Goal: Information Seeking & Learning: Learn about a topic

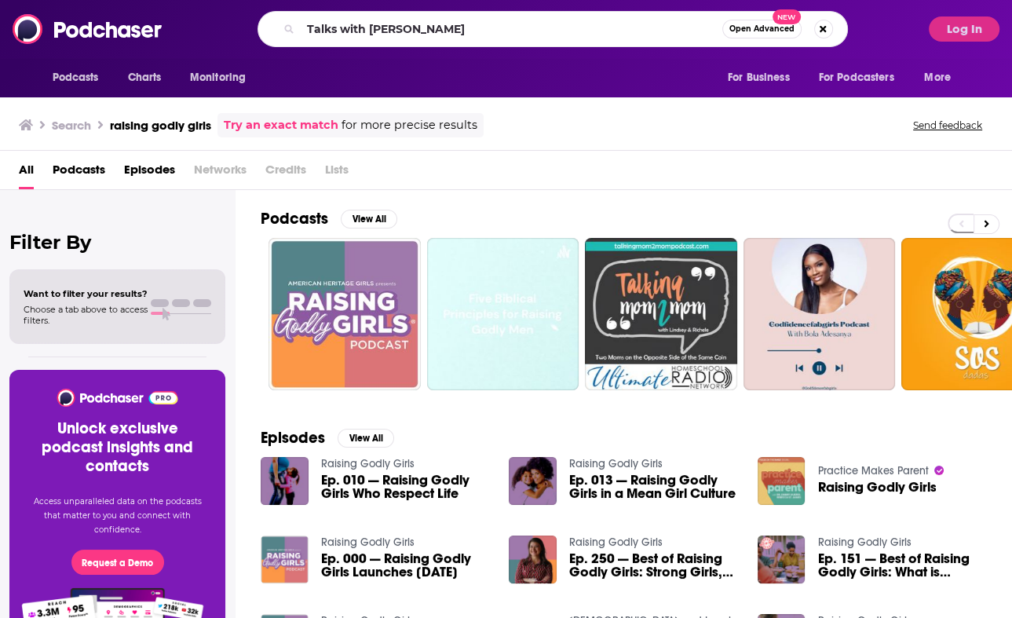
type input "Talks with [PERSON_NAME]"
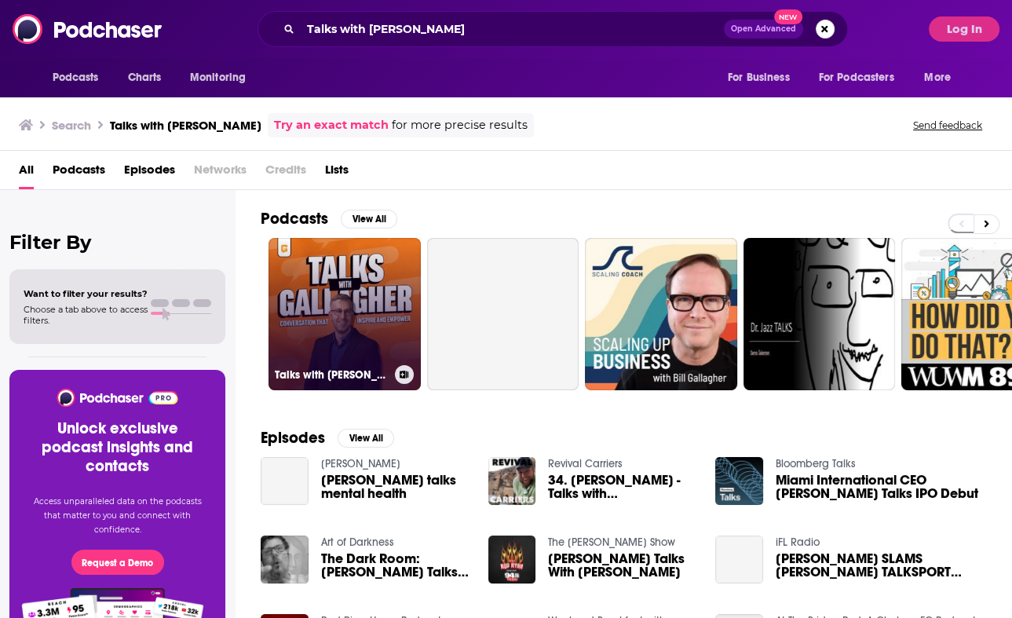
click at [338, 304] on link "Talks with [PERSON_NAME]" at bounding box center [344, 314] width 152 height 152
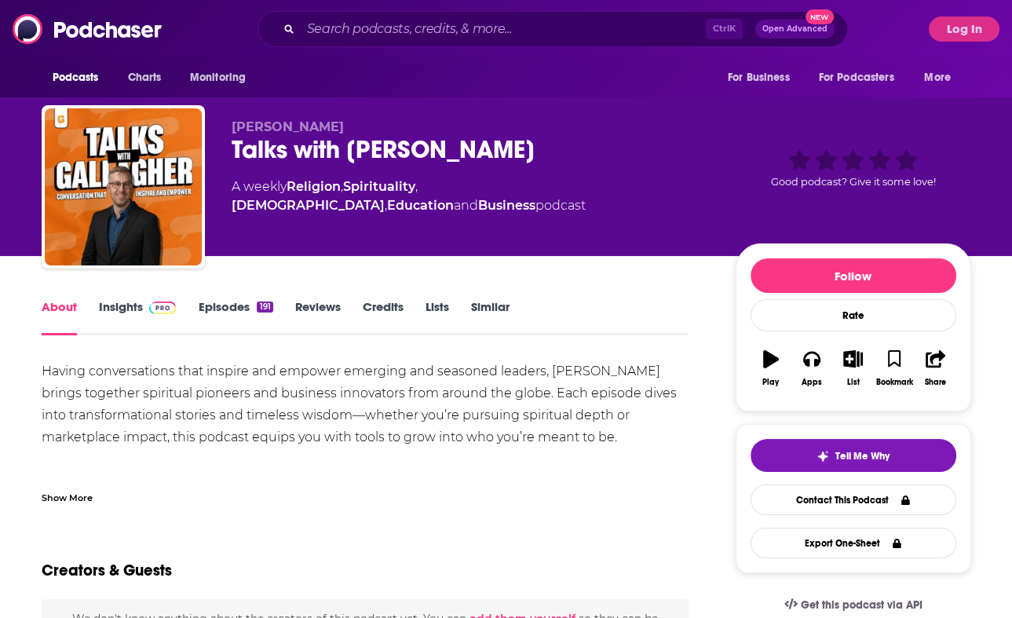
click at [140, 313] on link "Insights" at bounding box center [138, 317] width 78 height 36
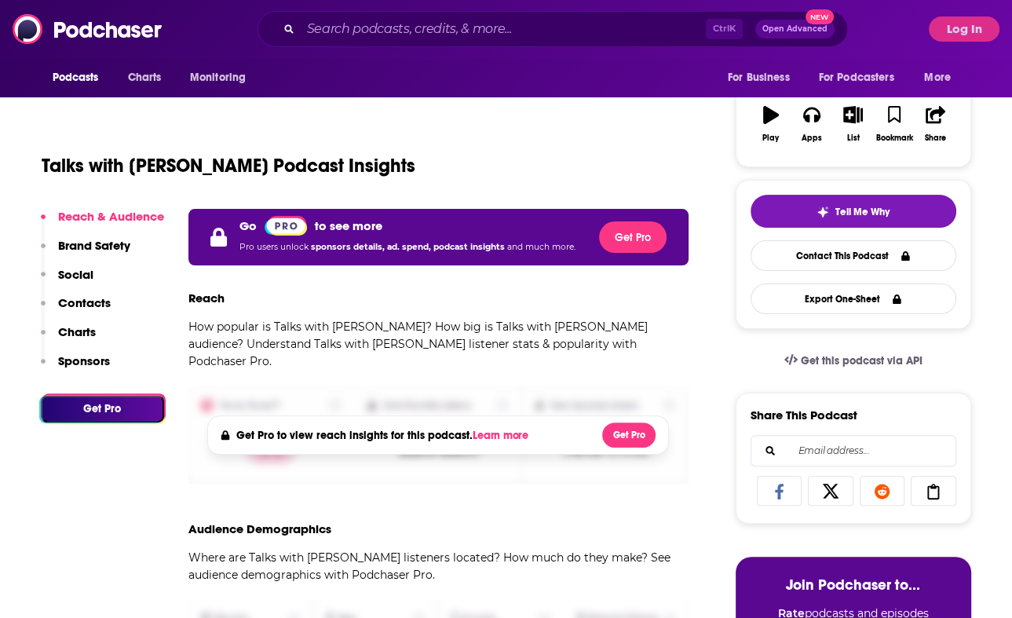
scroll to position [245, 0]
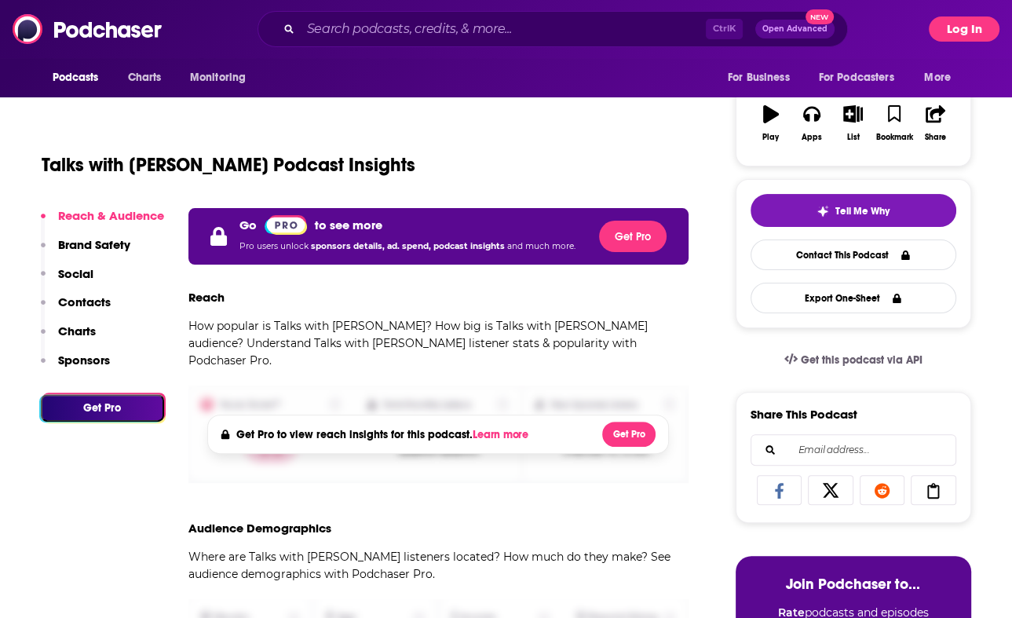
click at [966, 29] on button "Log In" at bounding box center [963, 28] width 71 height 25
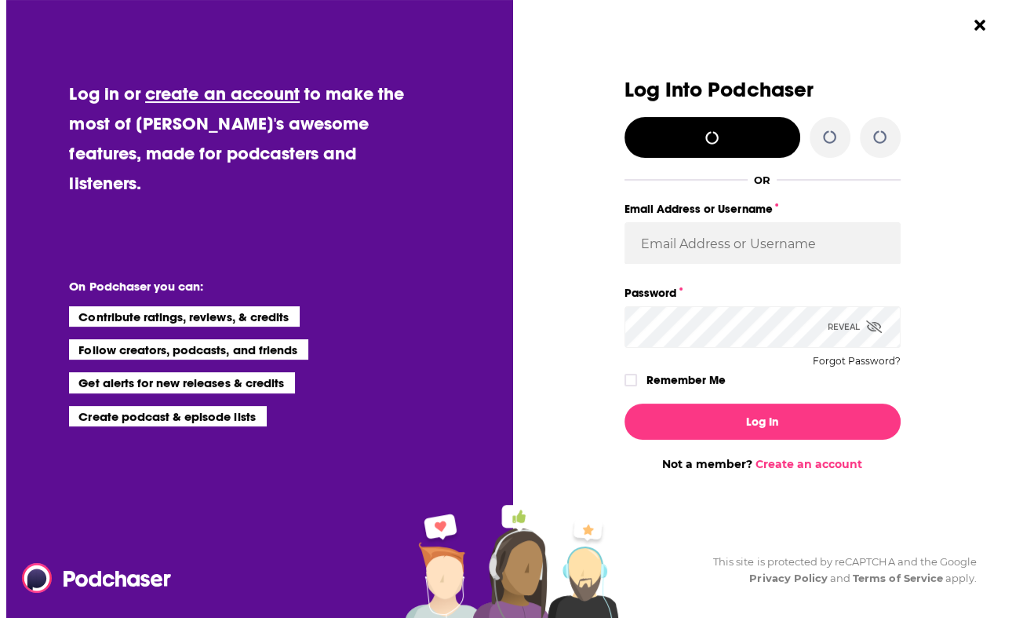
scroll to position [0, 0]
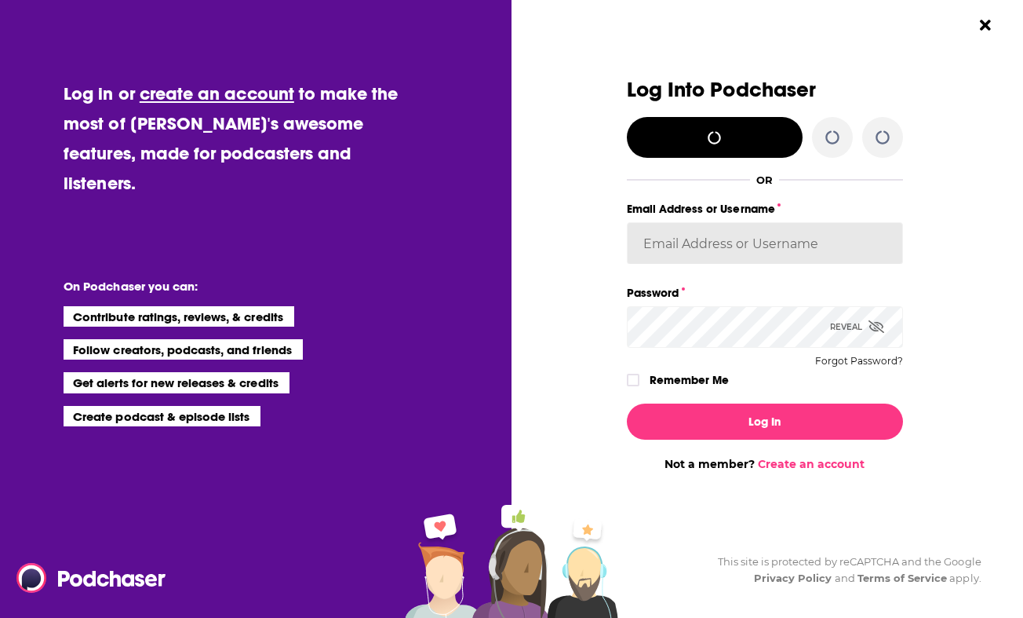
type input "shcarlos"
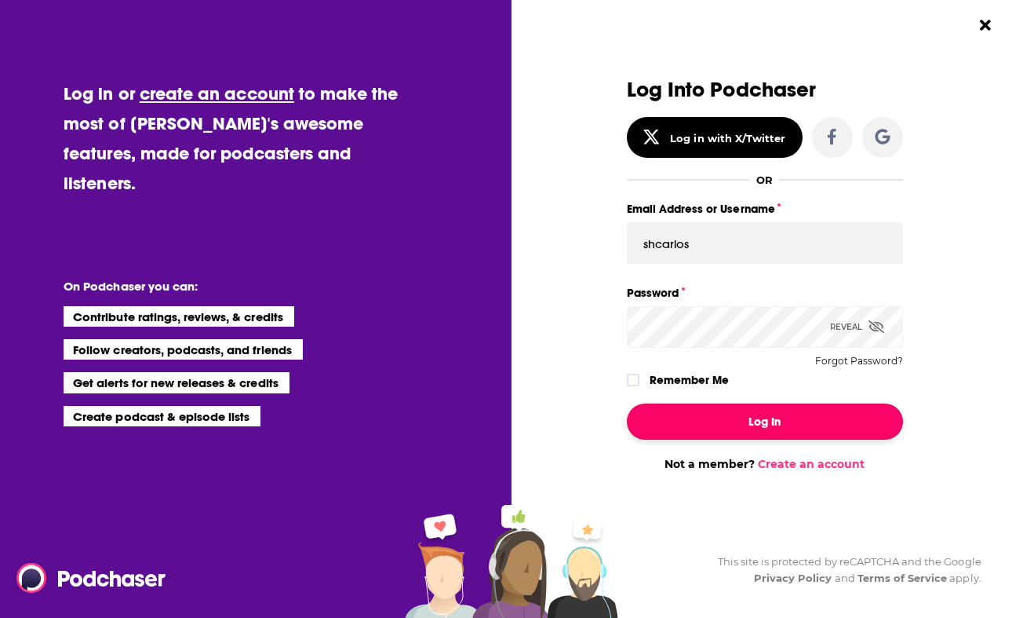
click at [758, 415] on button "Log In" at bounding box center [765, 421] width 276 height 36
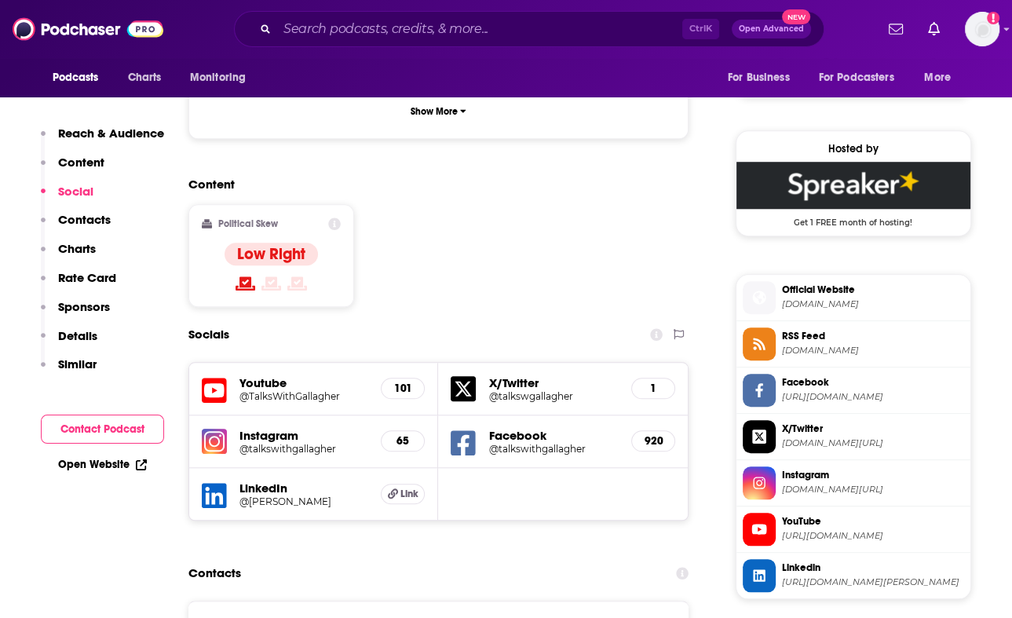
scroll to position [1265, 0]
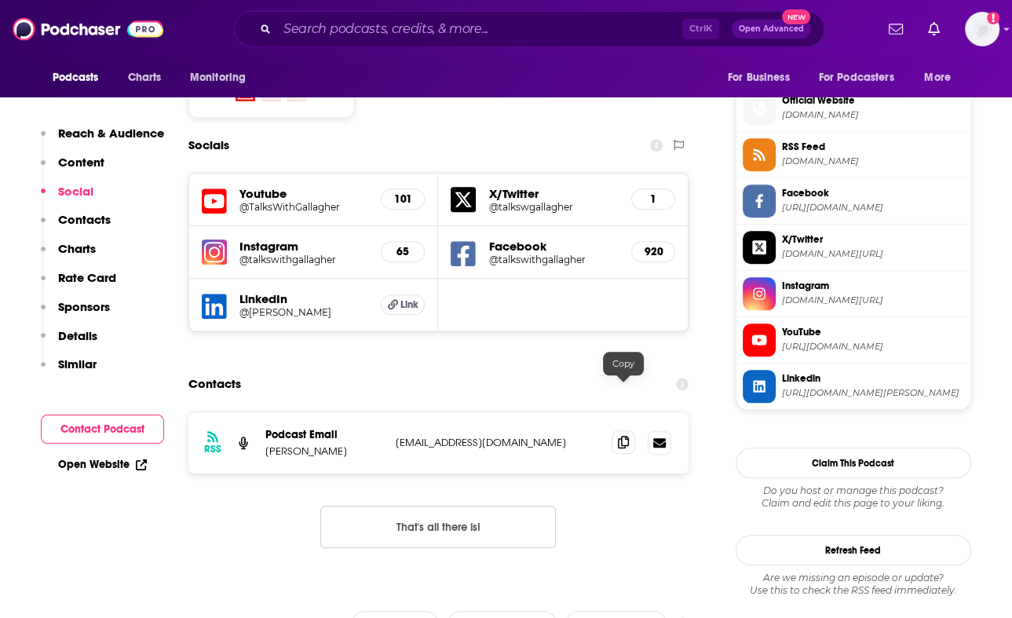
click at [621, 436] on icon at bounding box center [623, 442] width 11 height 13
click at [303, 27] on input "Search podcasts, credits, & more..." at bounding box center [479, 28] width 405 height 25
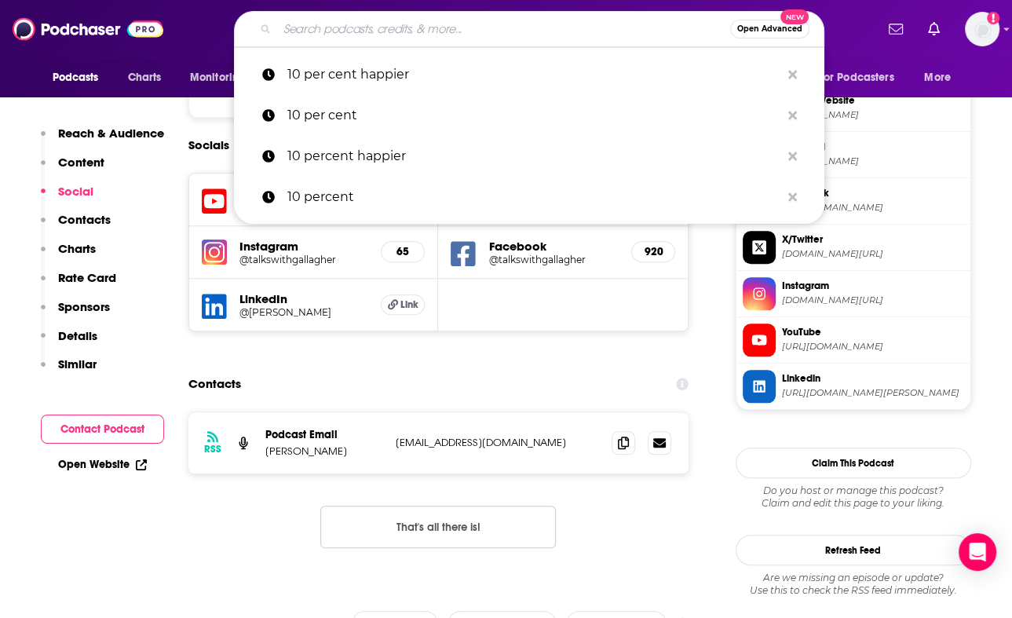
paste input "Simplified Organization: Learn to Love what must be done"
type input "Simplified Organization: Learn to Love what must be done"
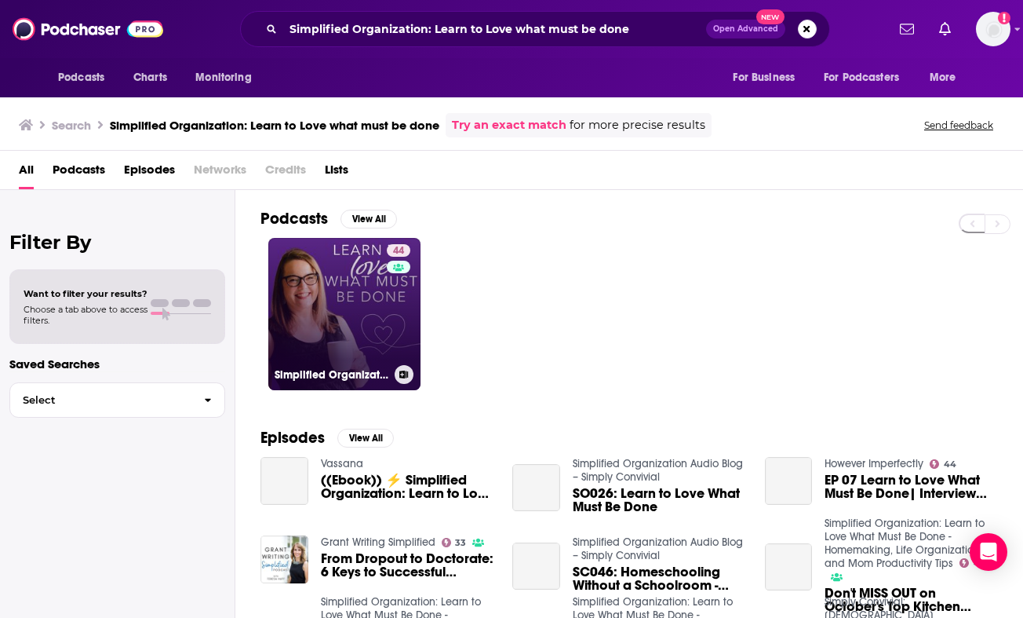
click at [319, 321] on link "44 Simplified Organization: Learn to Love What Must Be Done - Homemaking, Life …" at bounding box center [344, 314] width 152 height 152
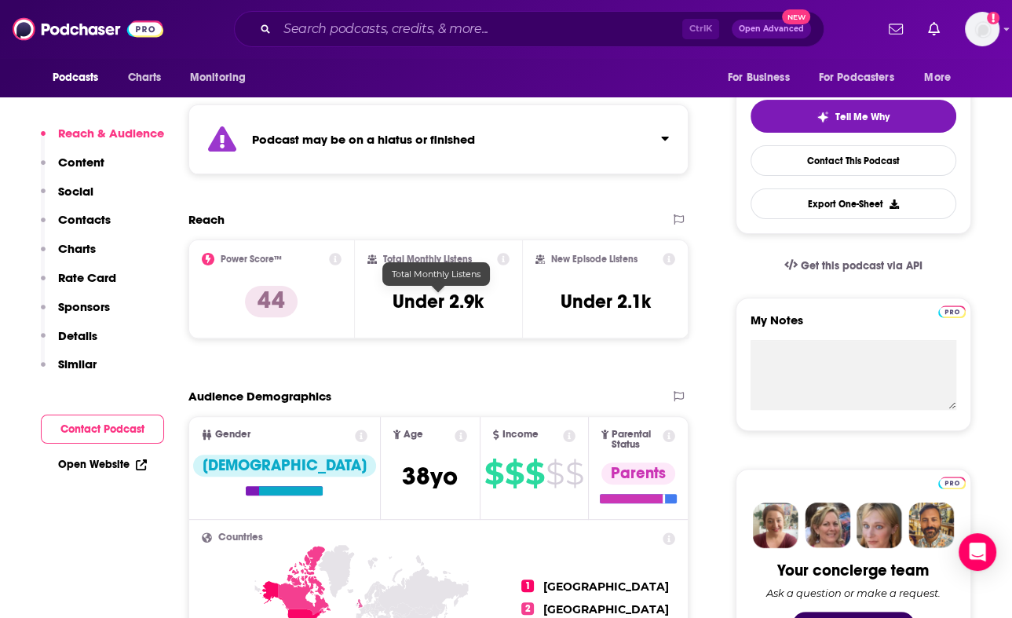
scroll to position [339, 0]
click at [662, 133] on icon "Click to expand status details" at bounding box center [665, 138] width 8 height 13
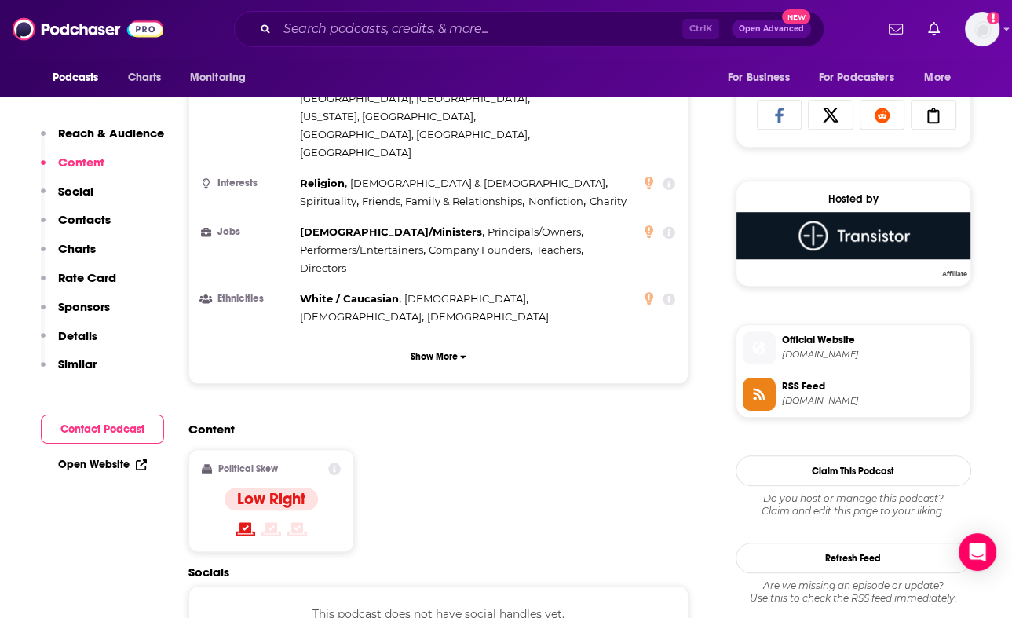
scroll to position [1114, 0]
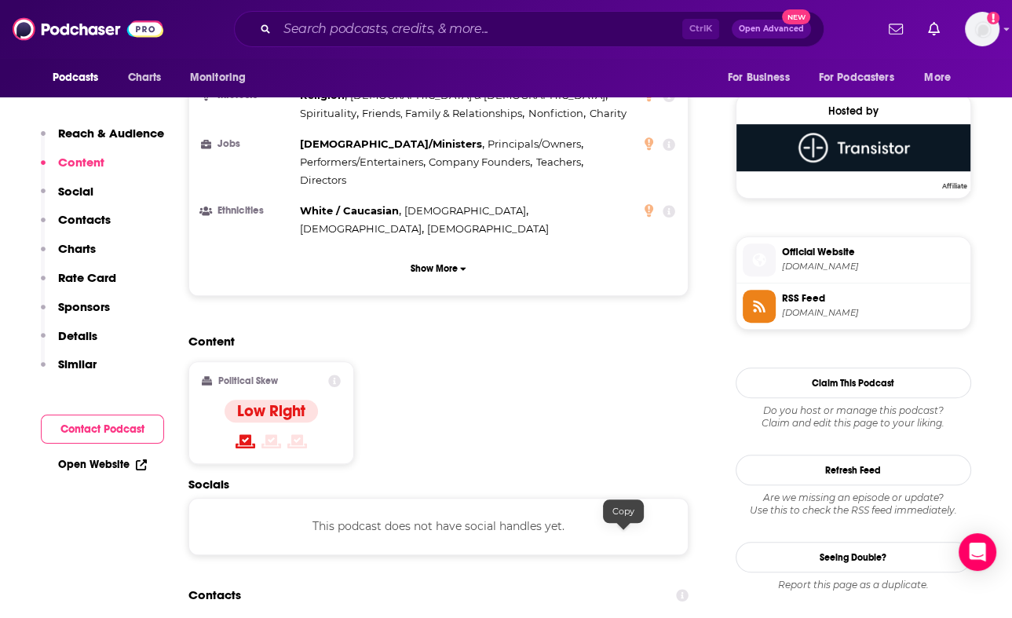
click at [309, 24] on input "Search podcasts, credits, & more..." at bounding box center [479, 28] width 405 height 25
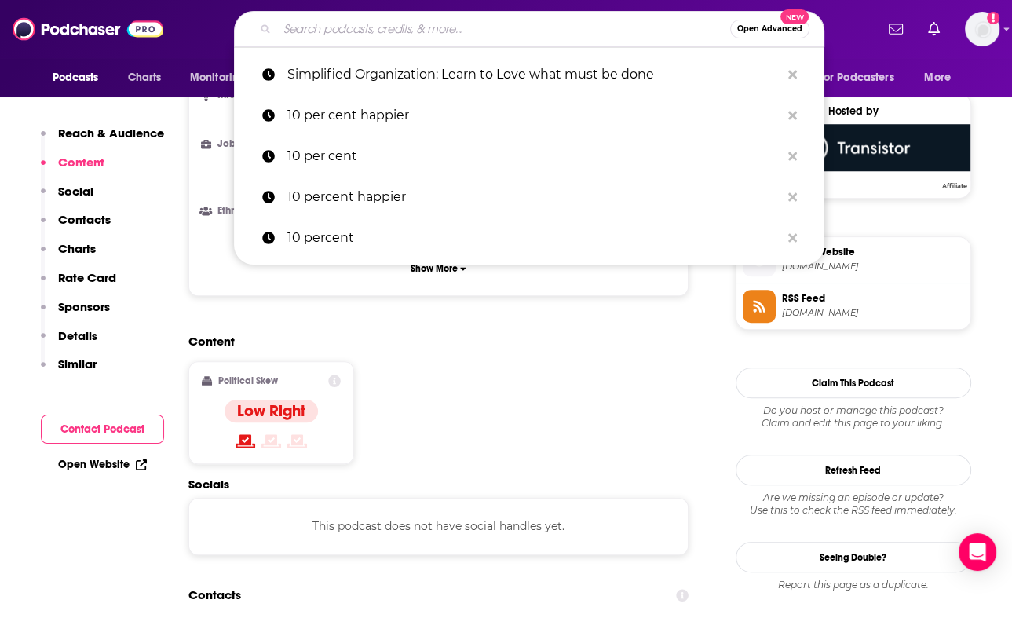
paste input "The Work as Worship"
type input "The Work as Worship"
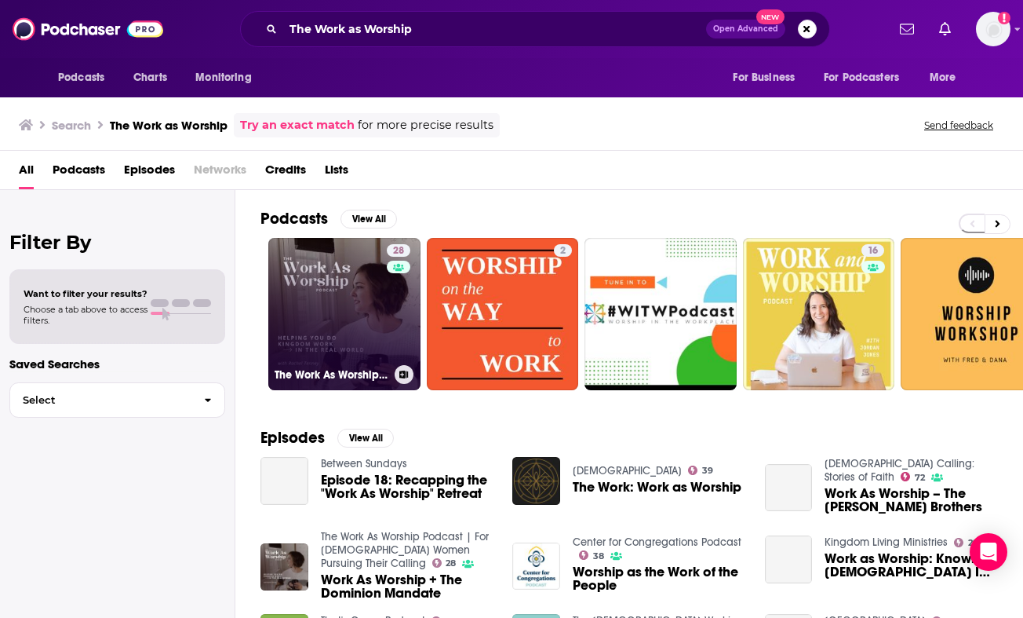
click at [301, 267] on link "28 The Work As Worship Podcast | For [DEMOGRAPHIC_DATA] Women Pursuing Their Ca…" at bounding box center [344, 314] width 152 height 152
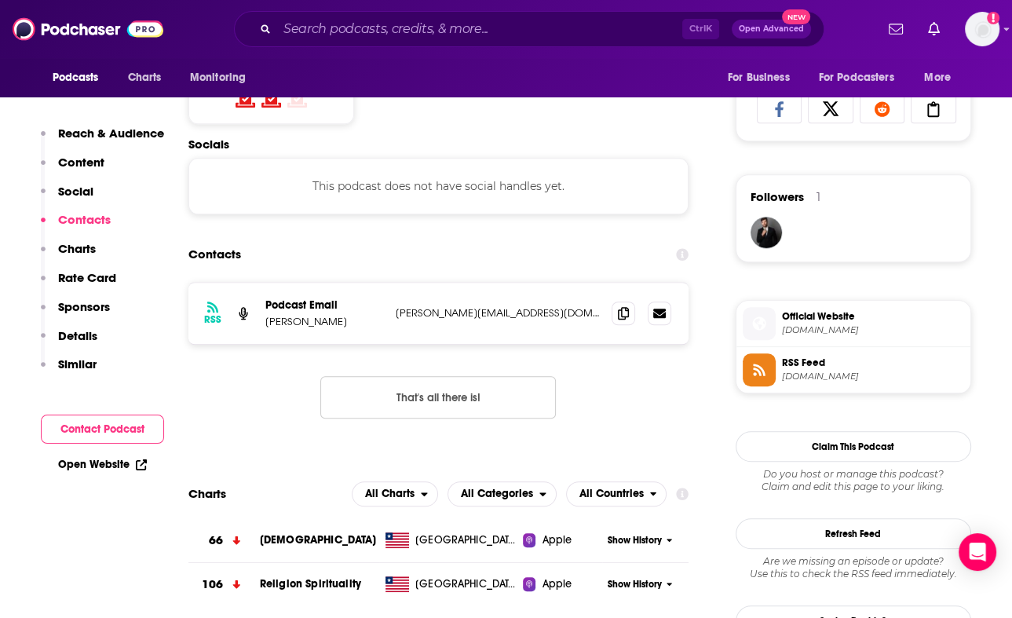
scroll to position [1053, 0]
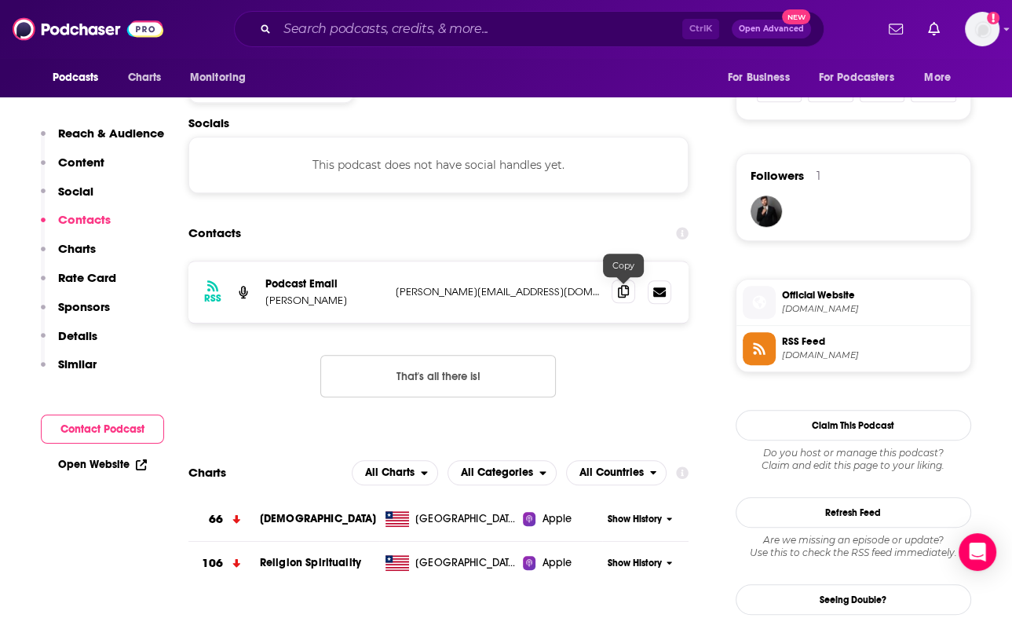
click at [621, 293] on icon at bounding box center [623, 291] width 11 height 13
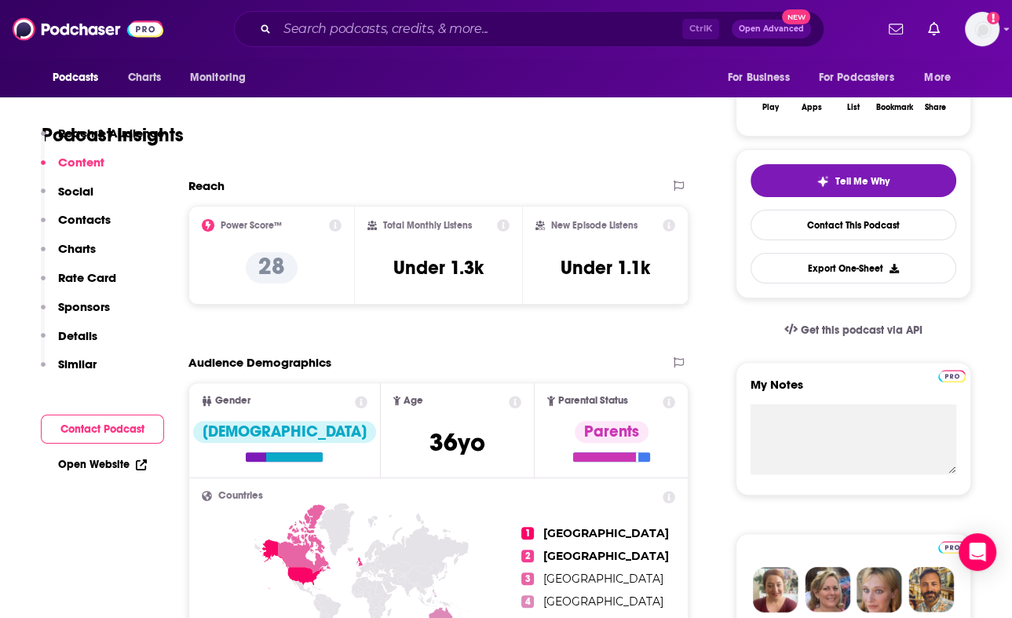
scroll to position [0, 0]
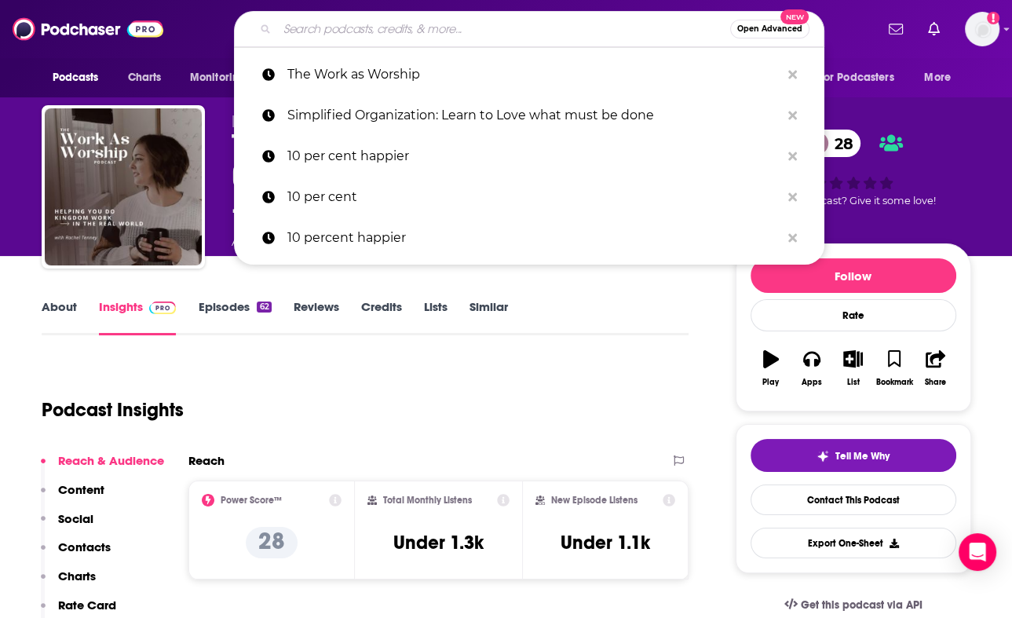
click at [293, 28] on input "Search podcasts, credits, & more..." at bounding box center [503, 28] width 453 height 25
paste input "[DEMOGRAPHIC_DATA] Business Leader with [PERSON_NAME]"
type input "[DEMOGRAPHIC_DATA] Business Leader with [PERSON_NAME]"
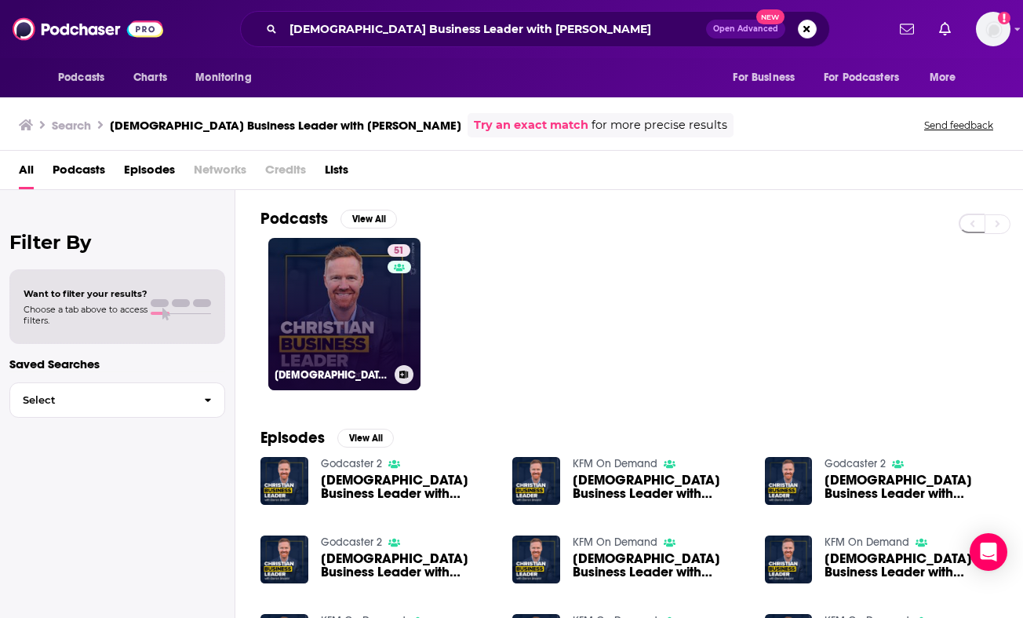
click at [288, 284] on link "51 [DEMOGRAPHIC_DATA] Business Leader with [PERSON_NAME]" at bounding box center [344, 314] width 152 height 152
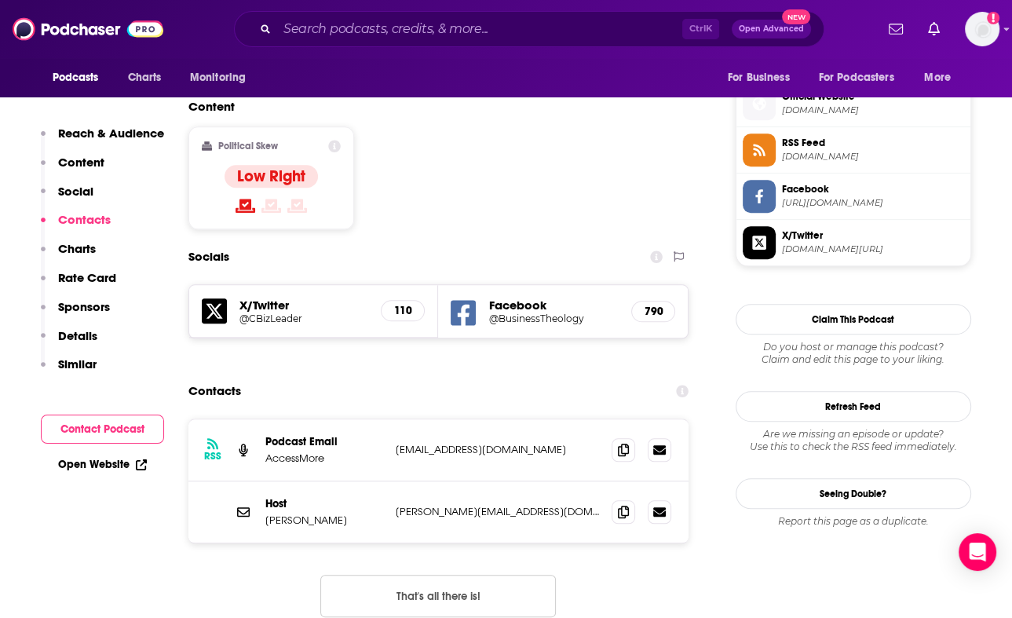
scroll to position [1251, 0]
click at [625, 505] on icon at bounding box center [623, 511] width 11 height 13
click at [313, 24] on input "Search podcasts, credits, & more..." at bounding box center [479, 28] width 405 height 25
paste input "Soul Grit"
type input "Soul Grit"
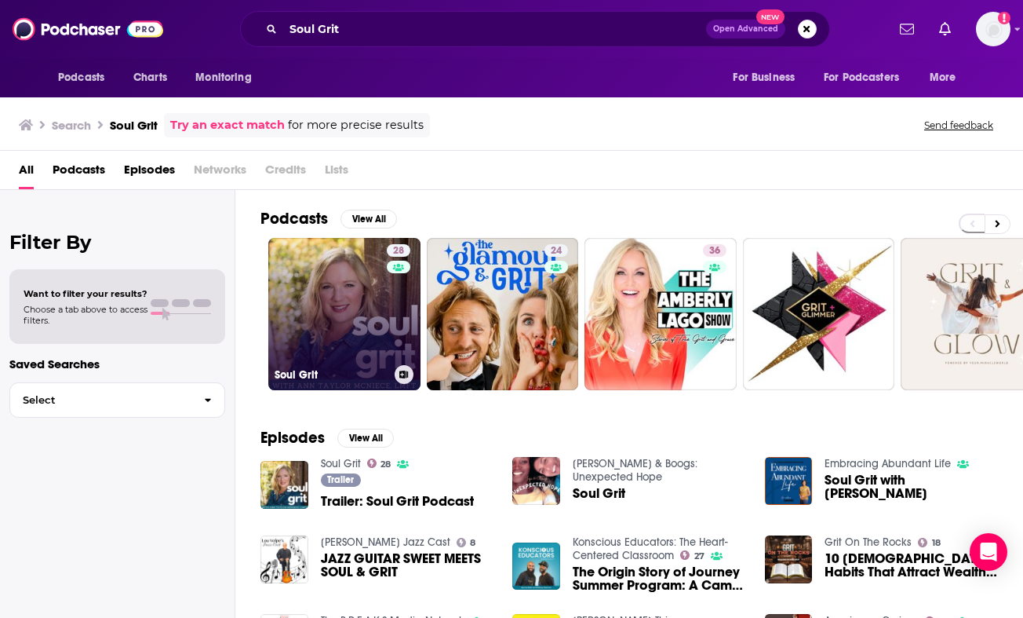
click at [341, 277] on link "28 Soul Grit" at bounding box center [344, 314] width 152 height 152
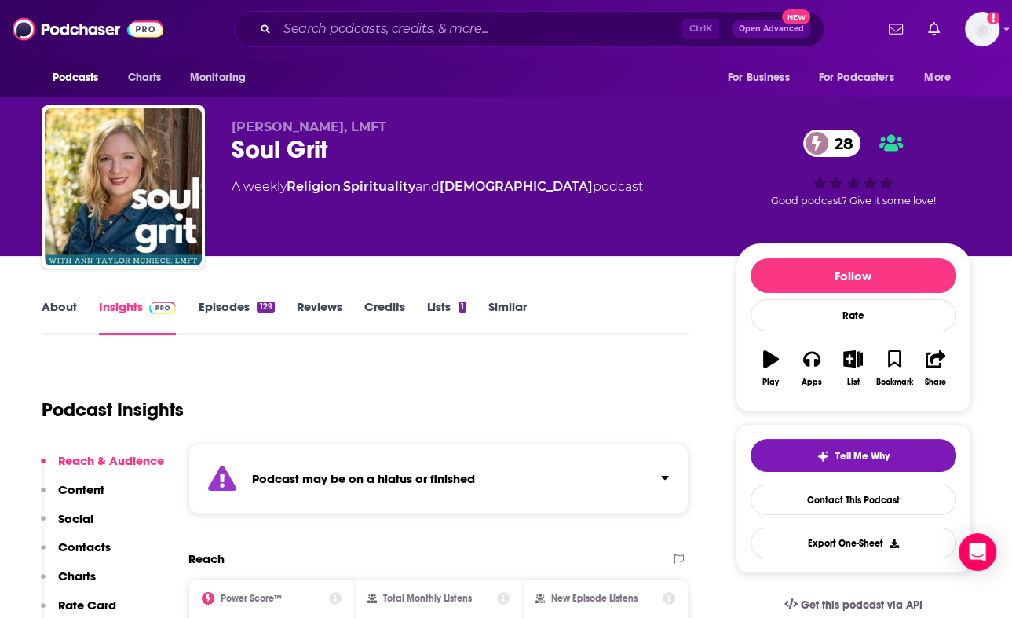
click at [151, 360] on div "Podcast Insights" at bounding box center [359, 400] width 635 height 80
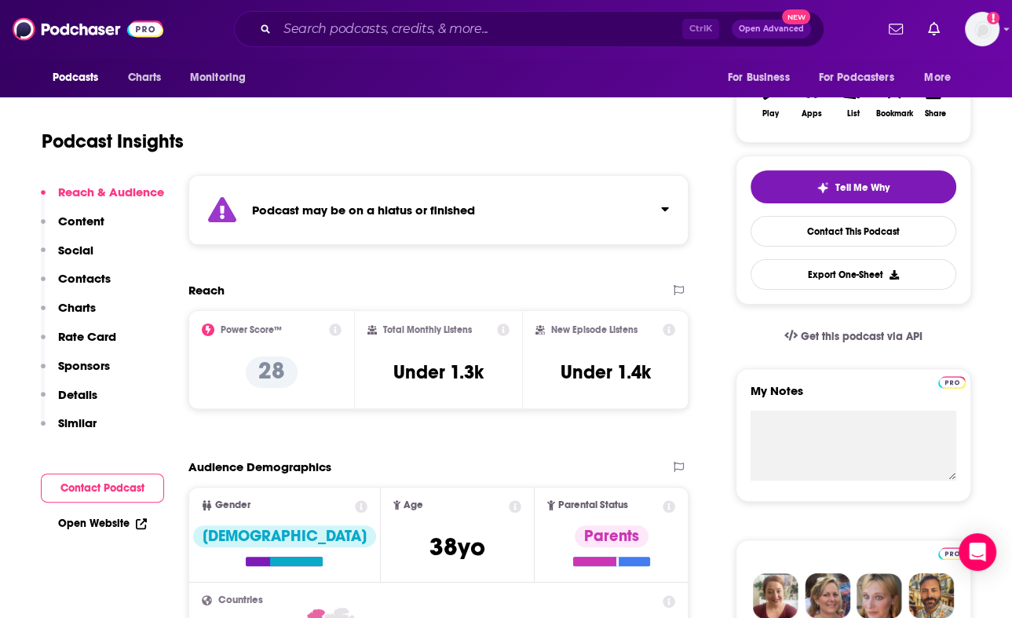
scroll to position [266, 0]
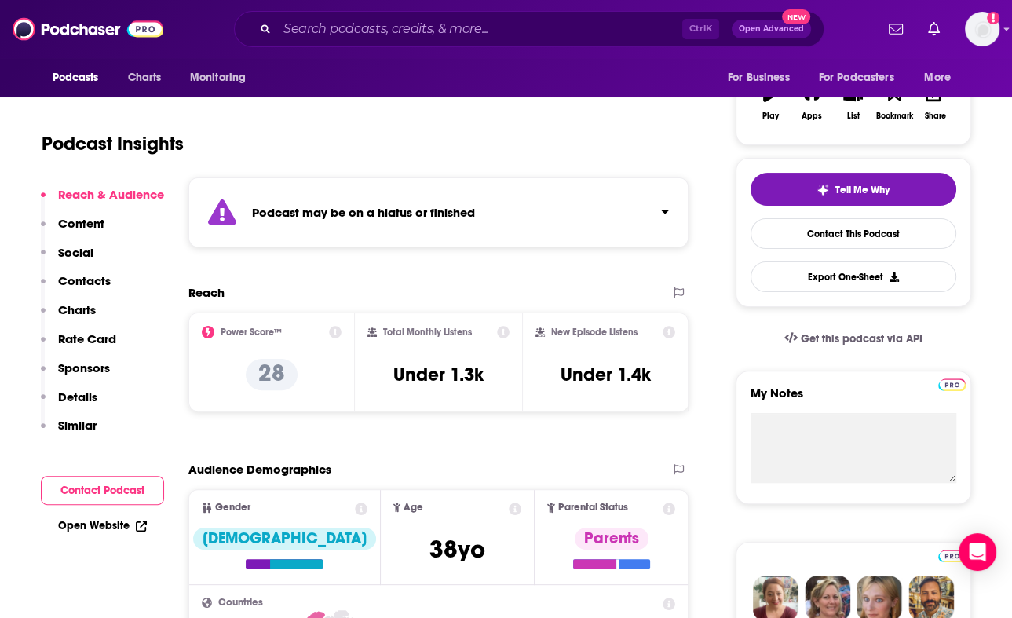
click at [657, 211] on button "Click to expand status details" at bounding box center [658, 208] width 20 height 22
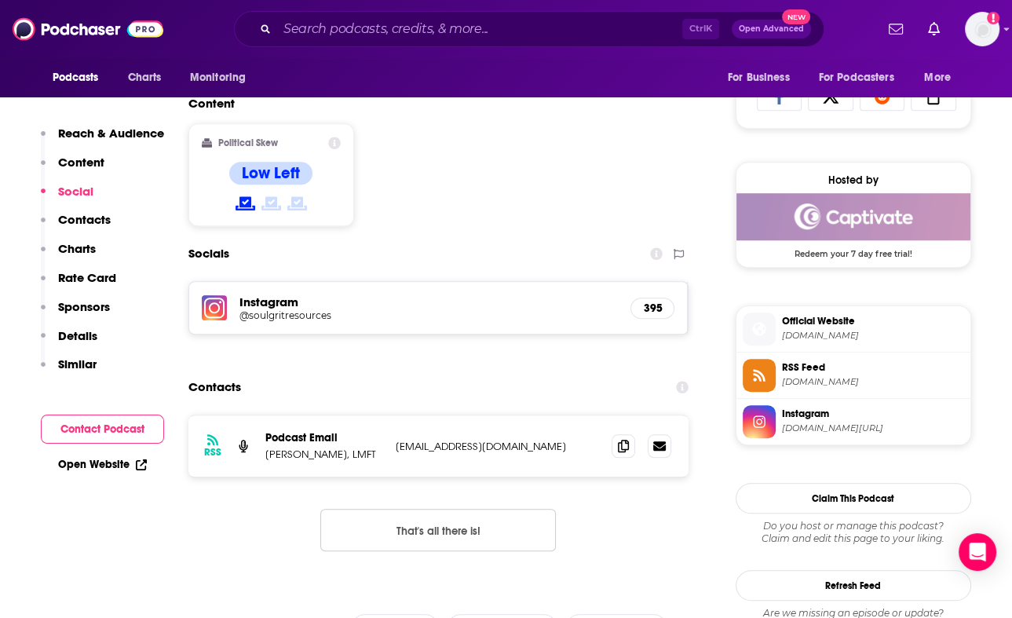
scroll to position [1089, 0]
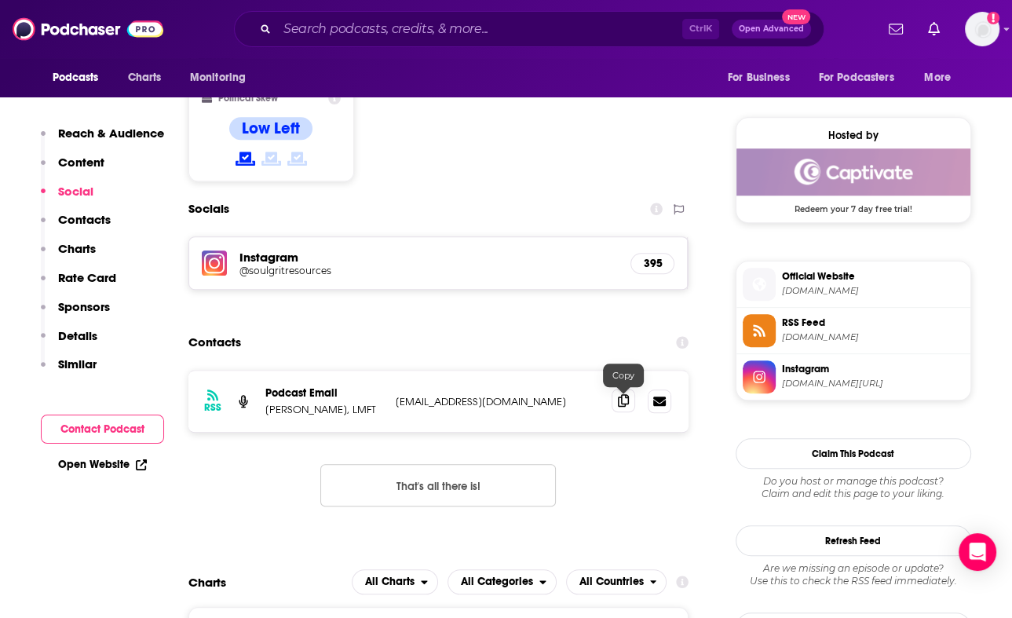
click at [620, 404] on icon at bounding box center [623, 400] width 11 height 13
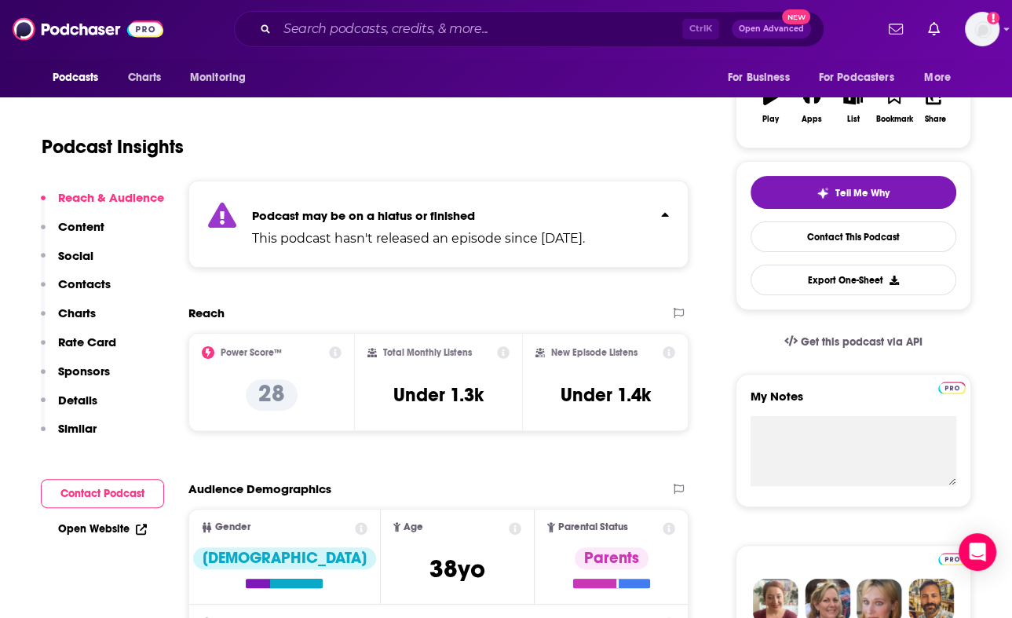
scroll to position [0, 0]
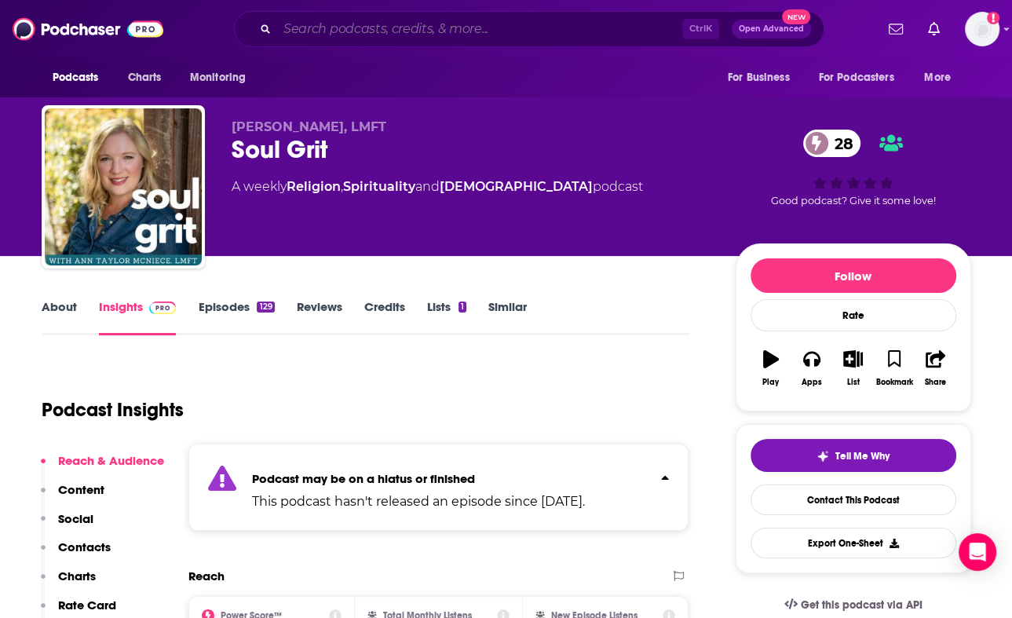
click at [301, 38] on input "Search podcasts, credits, & more..." at bounding box center [479, 28] width 405 height 25
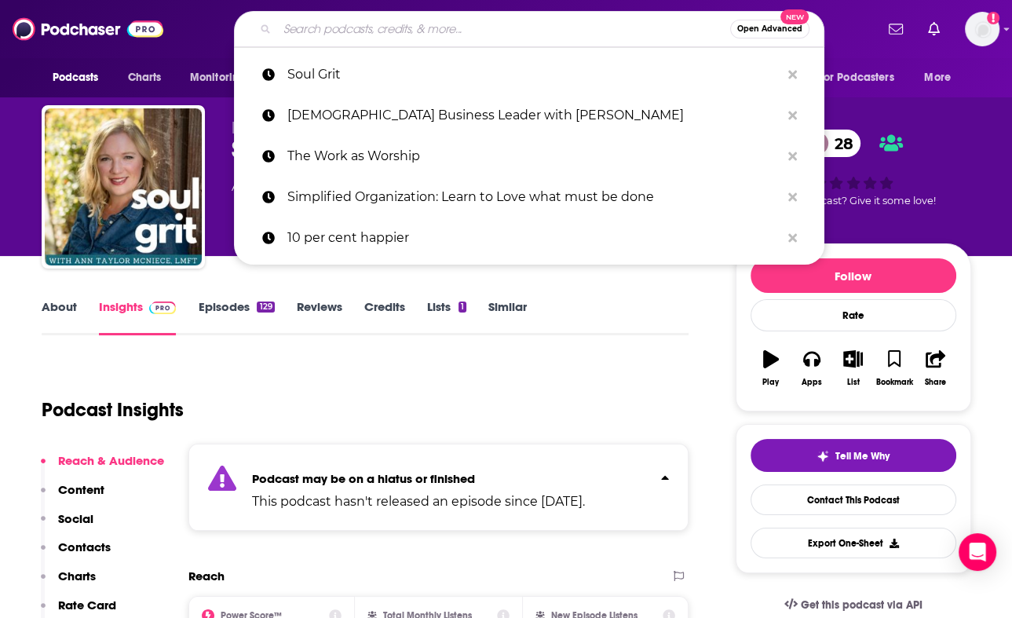
paste input "Room to Bloom"
type input "Room to Bloom"
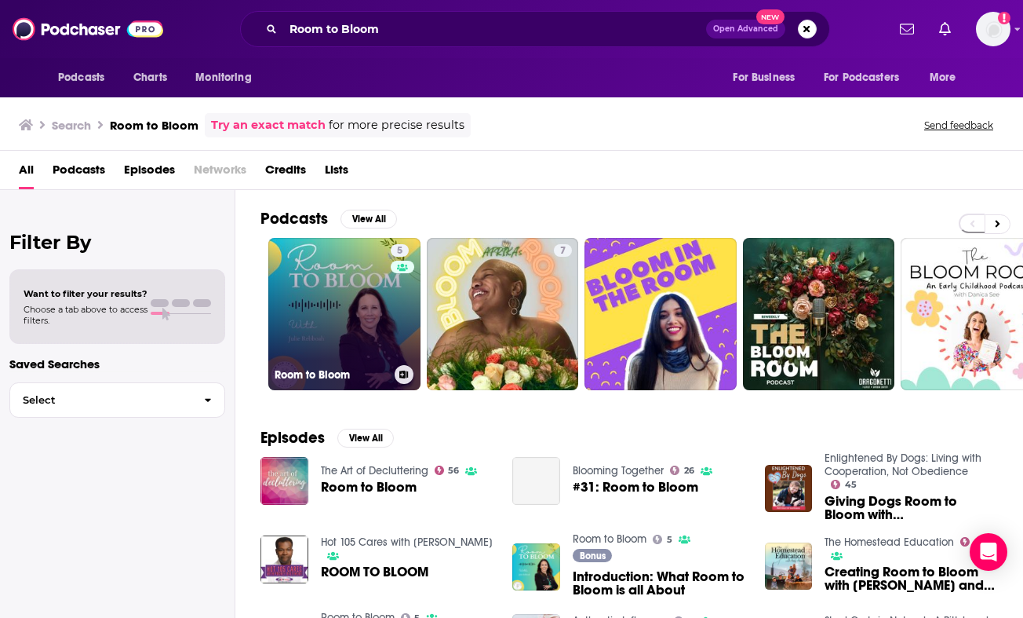
click at [287, 306] on link "5 Room to Bloom" at bounding box center [344, 314] width 152 height 152
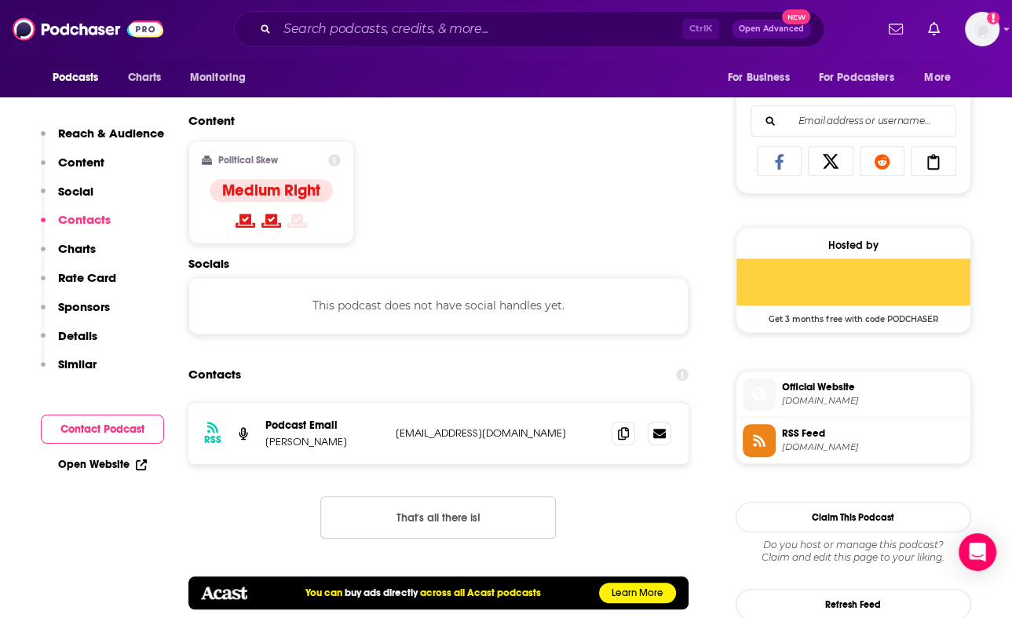
scroll to position [981, 0]
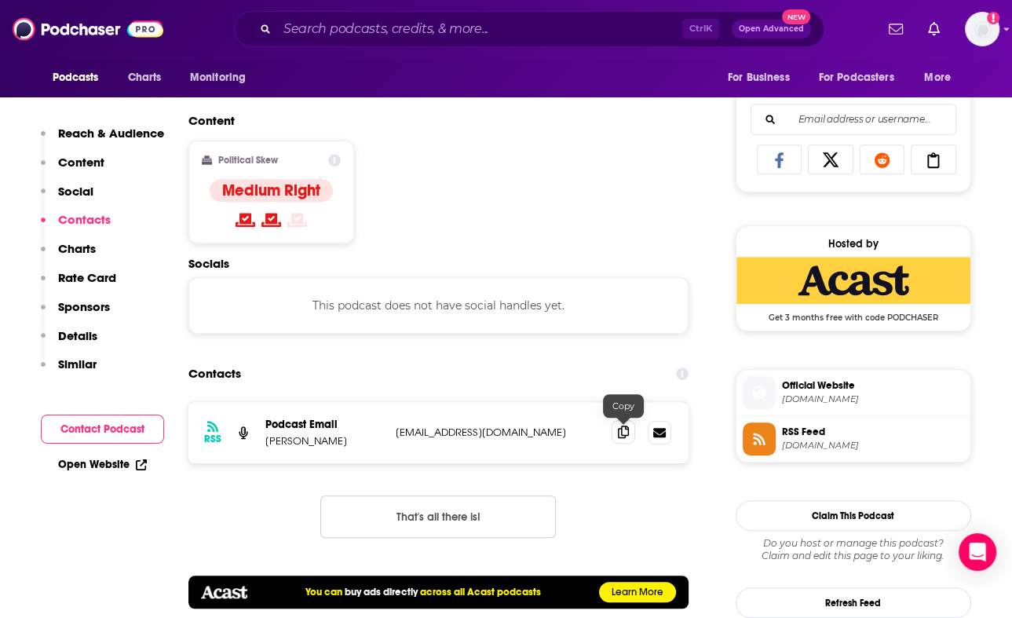
click at [625, 436] on icon at bounding box center [623, 431] width 11 height 13
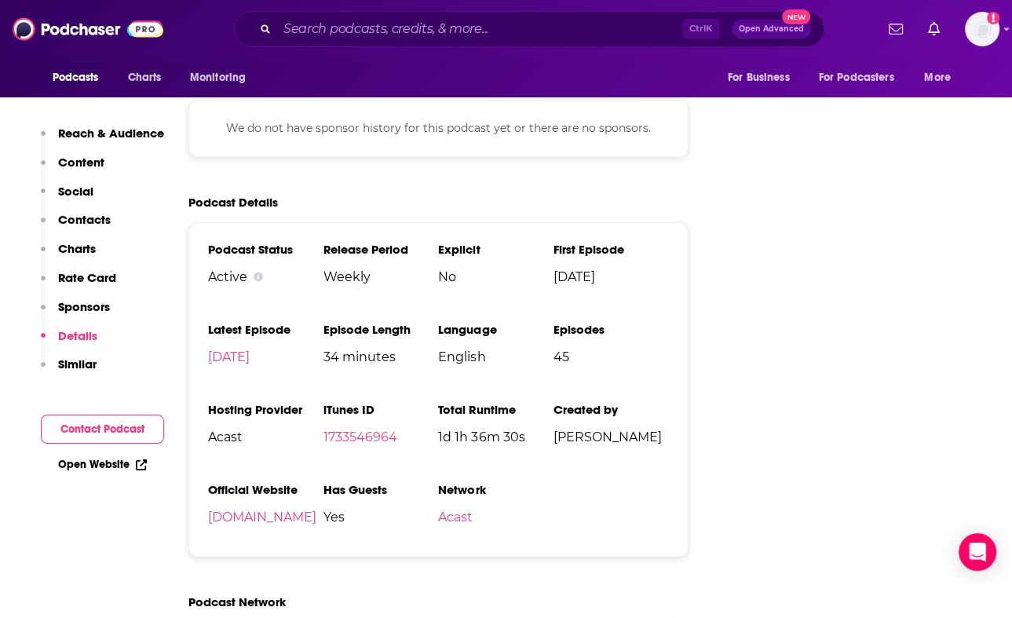
scroll to position [1927, 0]
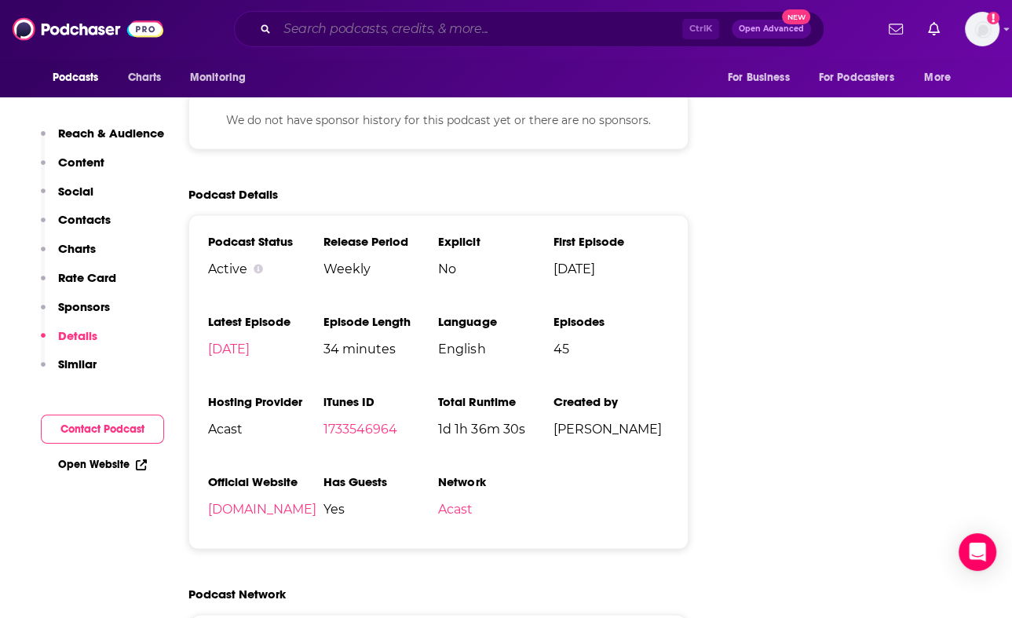
click at [282, 31] on input "Search podcasts, credits, & more..." at bounding box center [479, 28] width 405 height 25
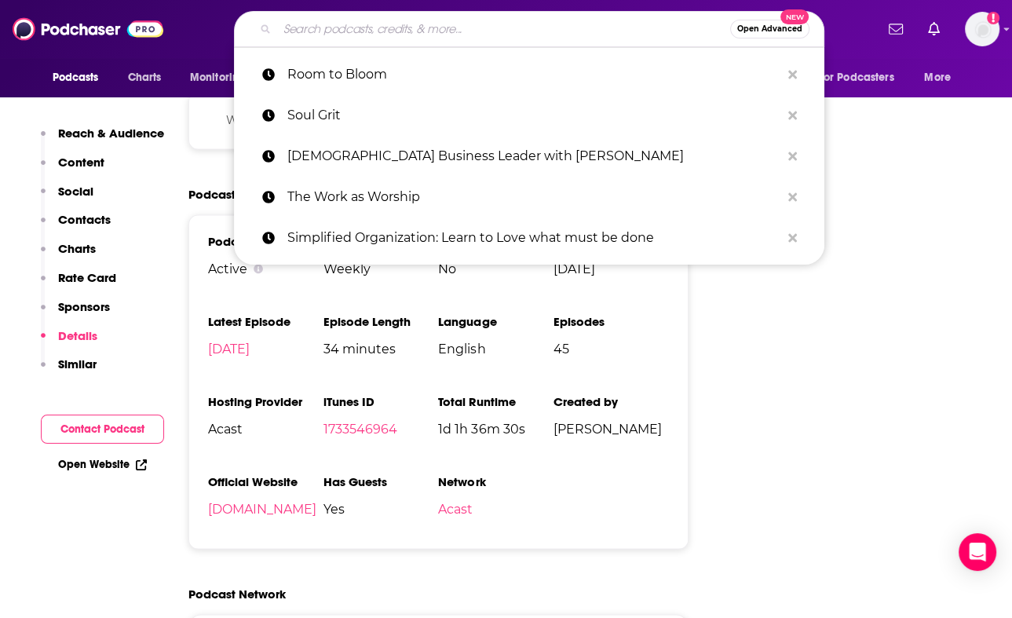
paste input "Counsel for Life"
type input "Counsel for Life"
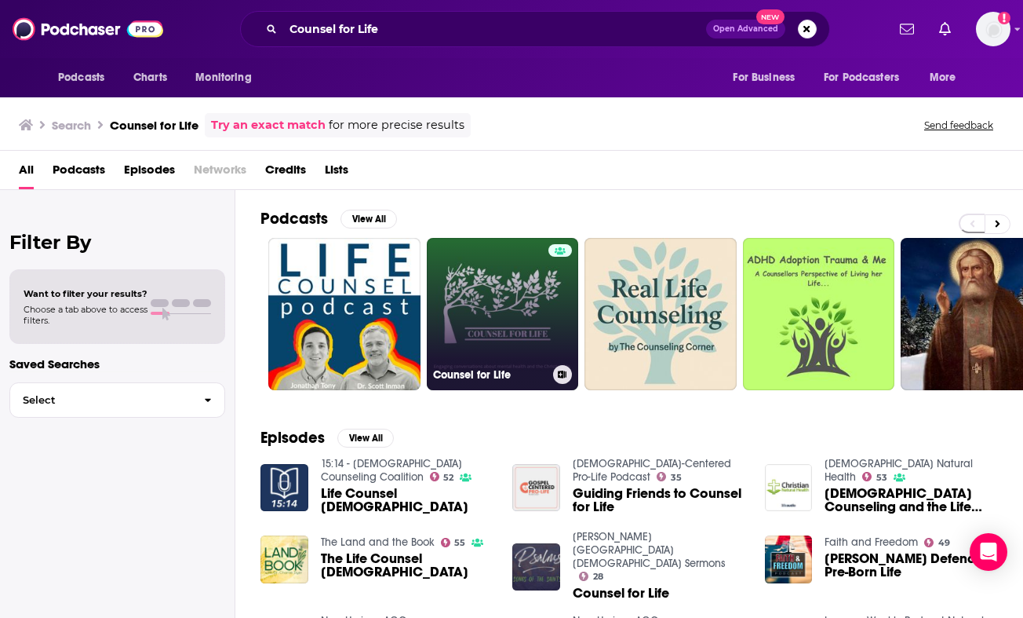
click at [483, 298] on link "Counsel for Life" at bounding box center [503, 314] width 152 height 152
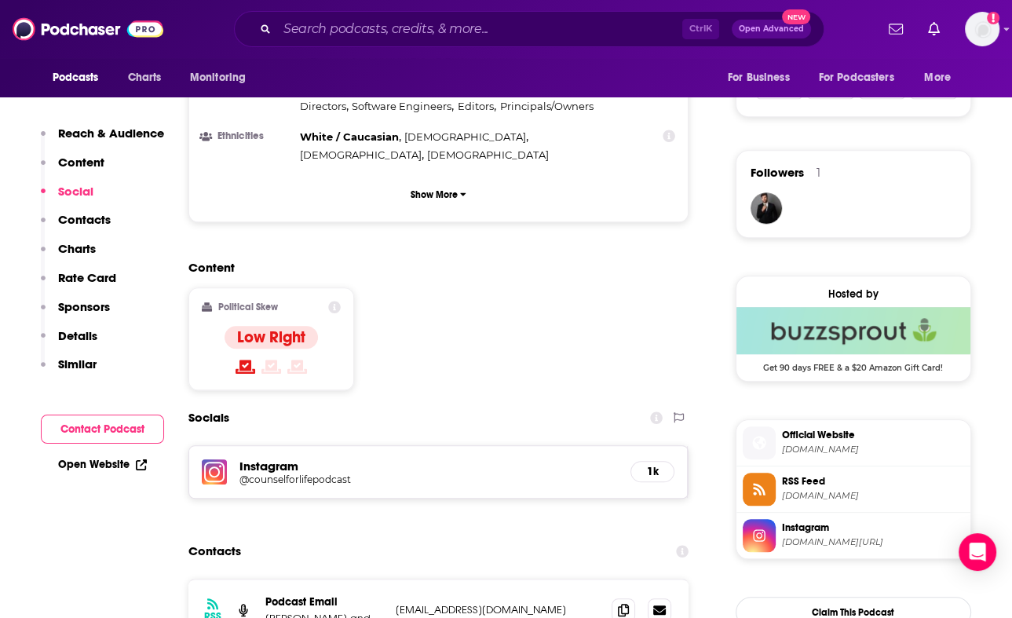
scroll to position [1121, 0]
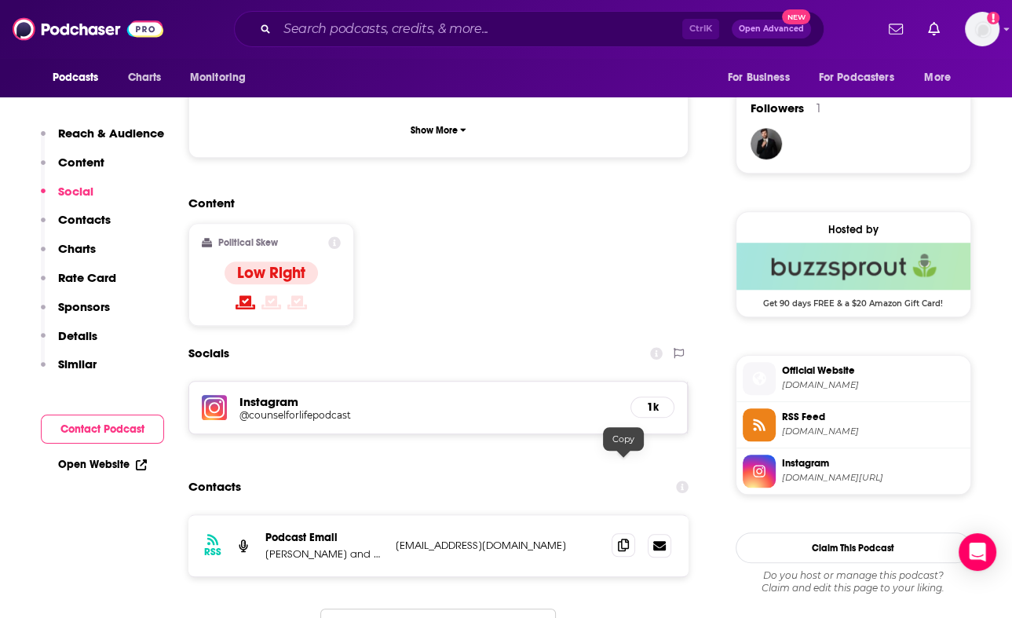
click at [621, 538] on icon at bounding box center [623, 544] width 11 height 13
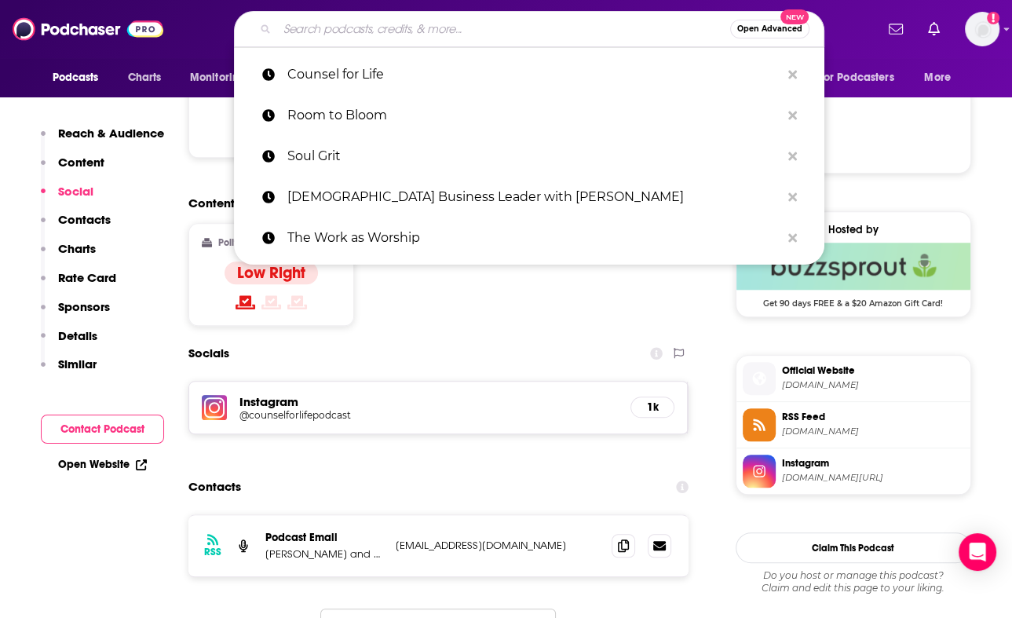
click at [292, 28] on input "Search podcasts, credits, & more..." at bounding box center [503, 28] width 453 height 25
paste input "[DEMOGRAPHIC_DATA] Women Healing Trauma"
type input "[DEMOGRAPHIC_DATA] Women Healing Trauma"
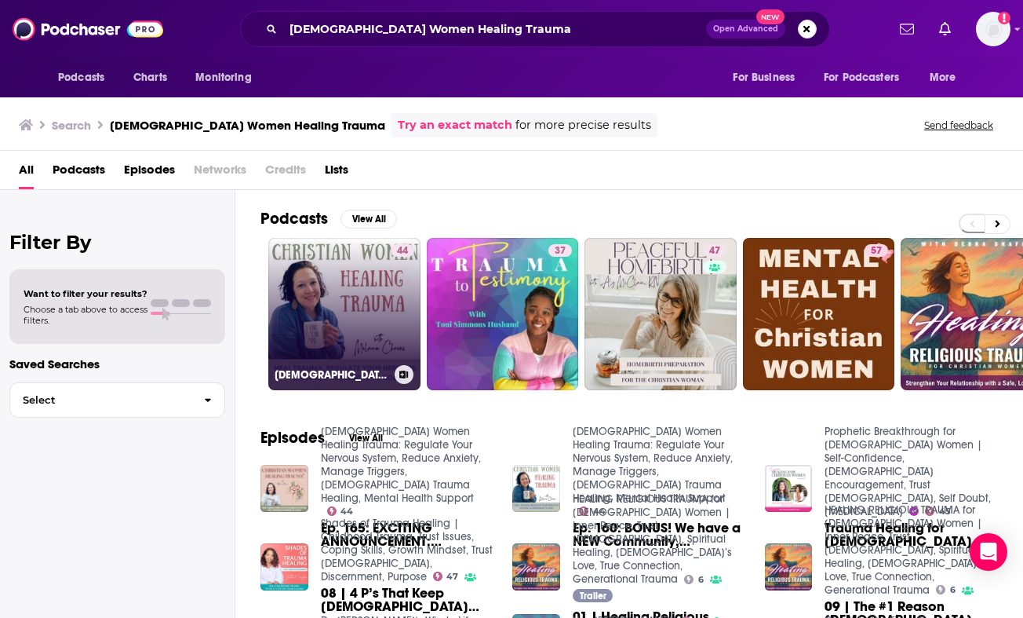
click at [302, 294] on link "44 [DEMOGRAPHIC_DATA] Women Healing Trauma: Regulate Your Nervous System, Reduc…" at bounding box center [344, 314] width 152 height 152
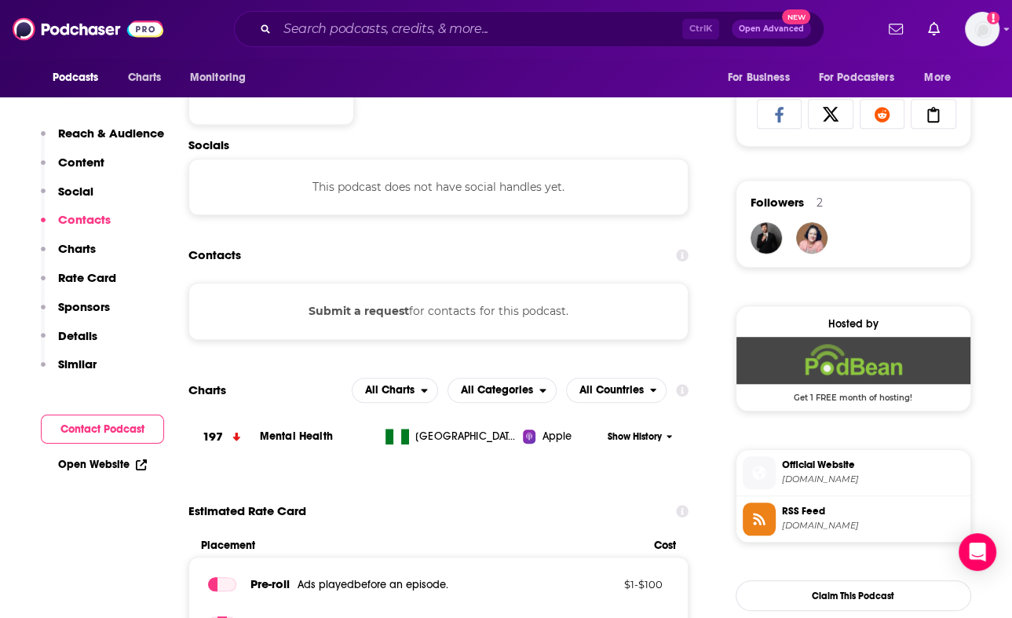
scroll to position [1026, 0]
